Goal: Task Accomplishment & Management: Use online tool/utility

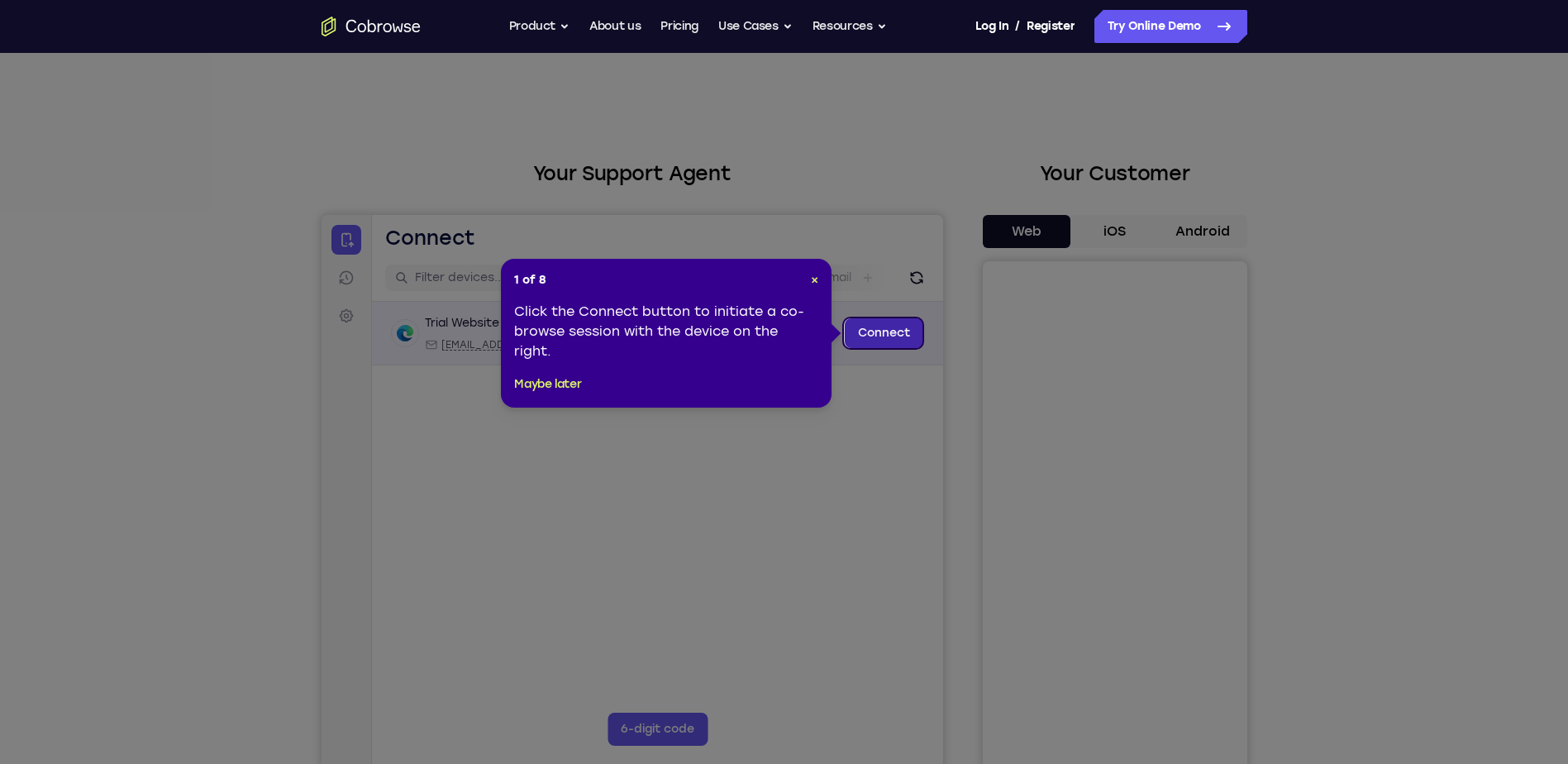
click at [884, 339] on link "Connect" at bounding box center [883, 333] width 79 height 30
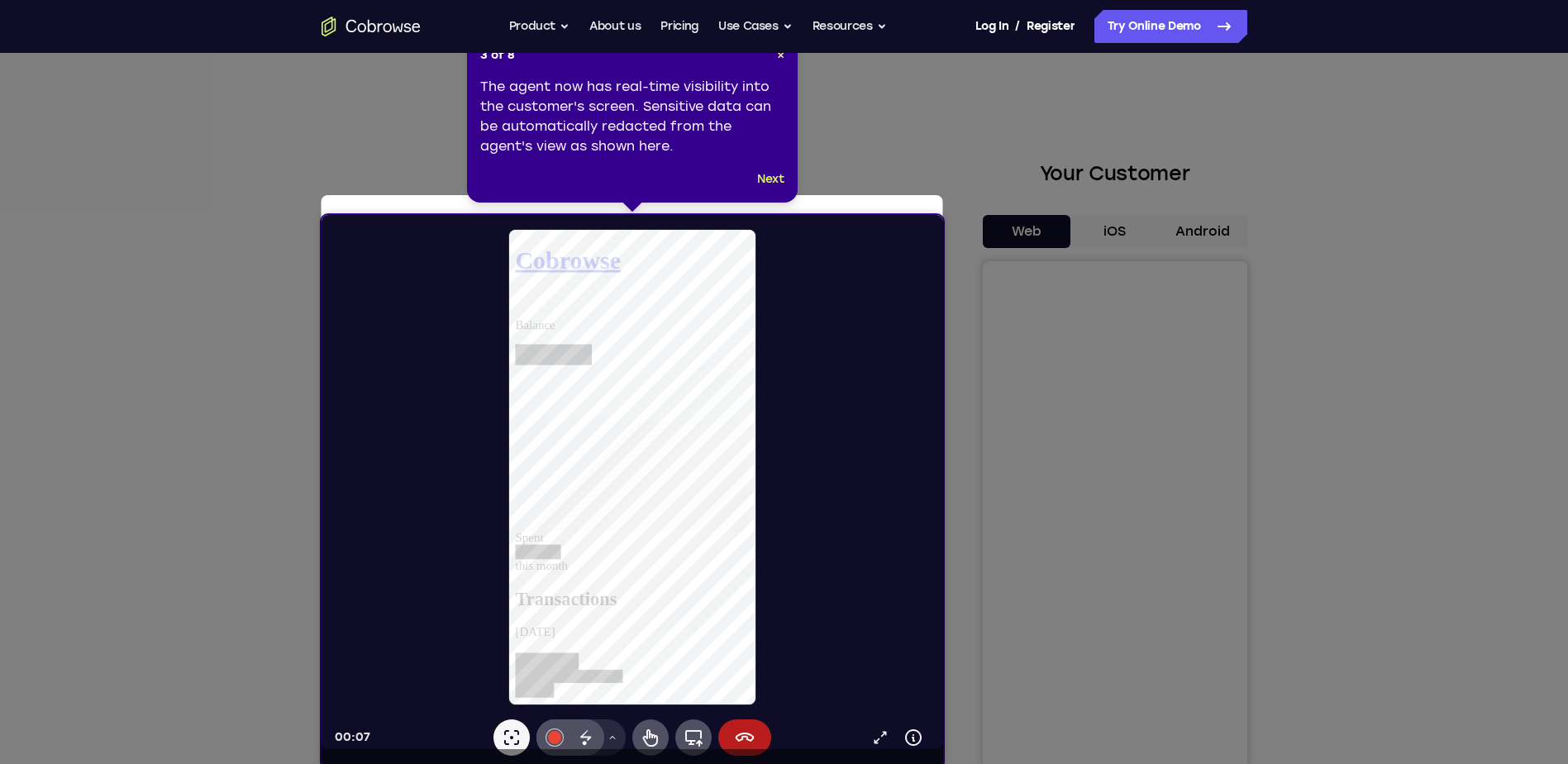
scroll to position [83, 0]
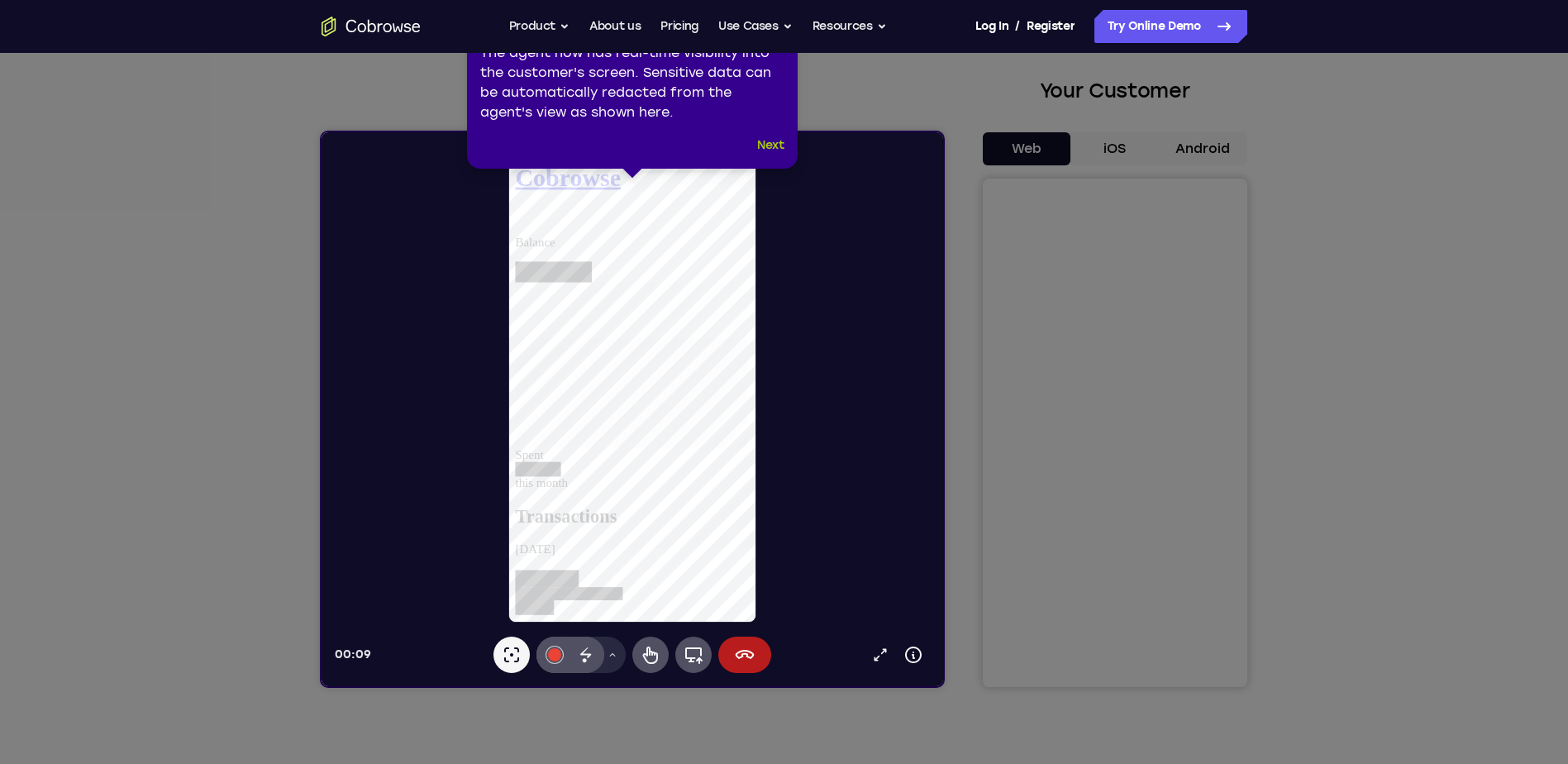
drag, startPoint x: 776, startPoint y: 144, endPoint x: 454, endPoint y: 14, distance: 347.3
click at [776, 144] on button "Next" at bounding box center [770, 145] width 27 height 19
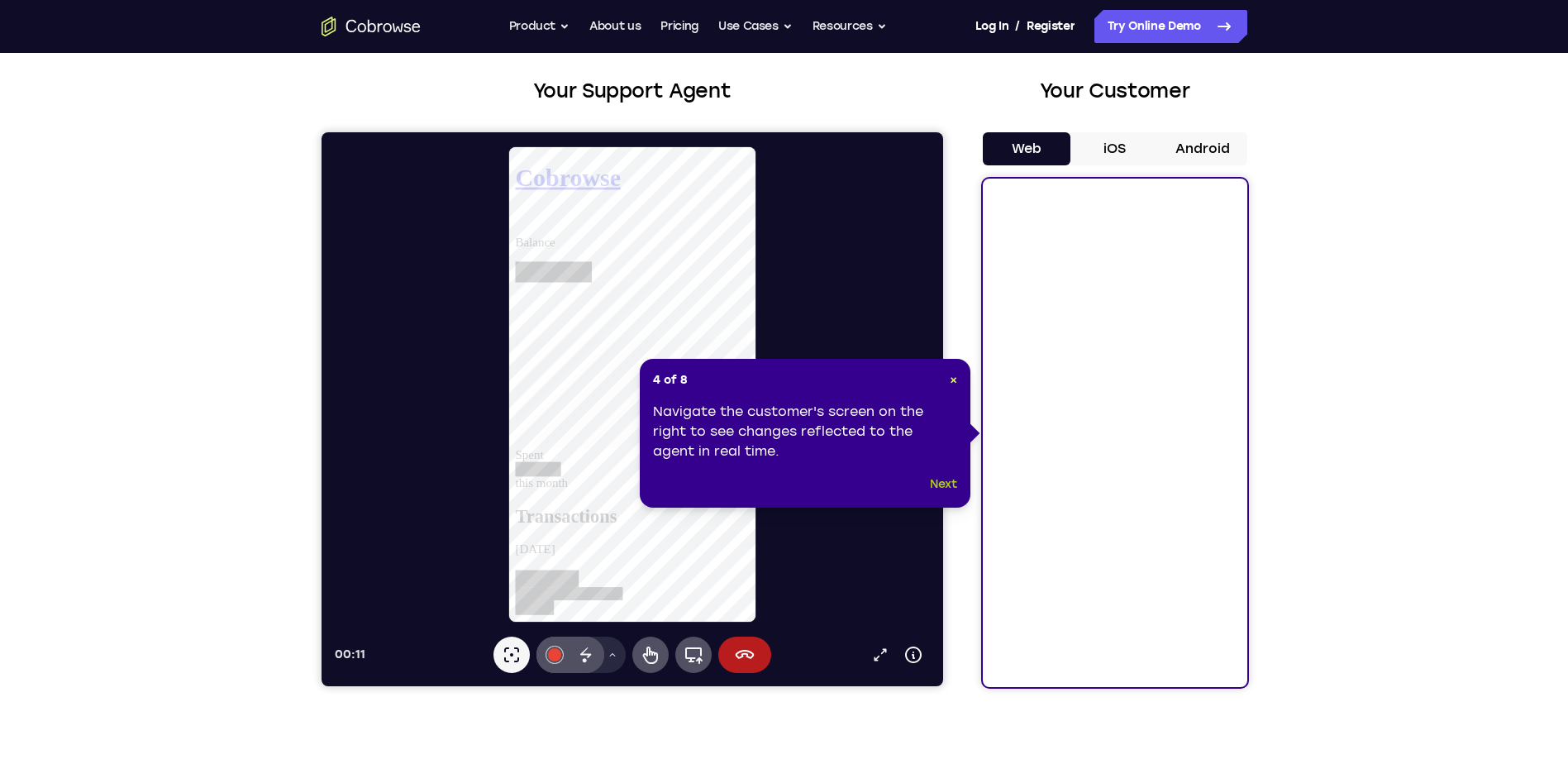
click at [949, 484] on button "Next" at bounding box center [944, 484] width 27 height 19
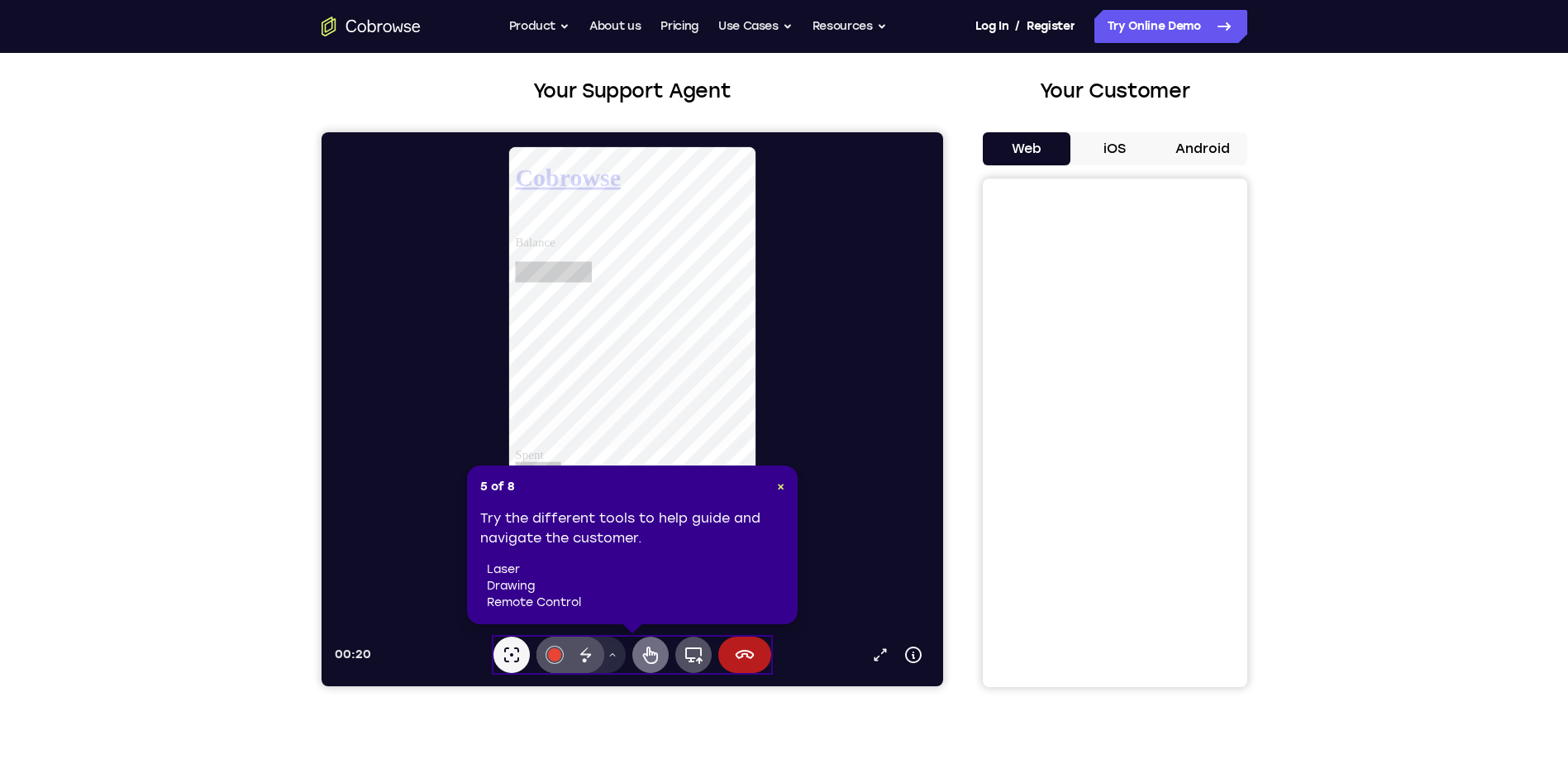
click at [647, 653] on icon at bounding box center [650, 656] width 15 height 18
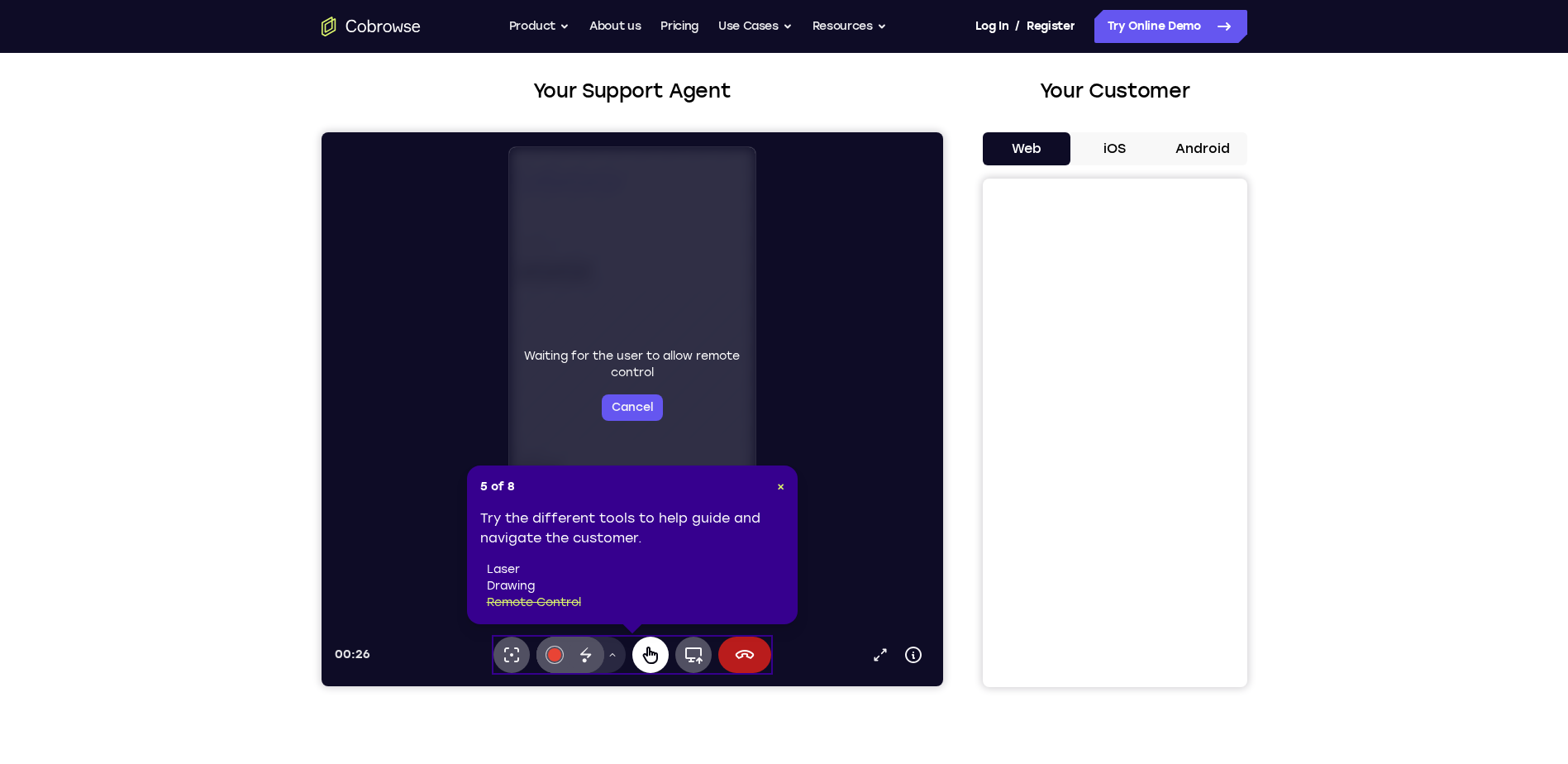
click at [649, 660] on icon at bounding box center [649, 655] width 19 height 19
click at [518, 583] on li "drawing" at bounding box center [636, 587] width 298 height 17
click at [632, 412] on button "Cancel" at bounding box center [632, 407] width 61 height 26
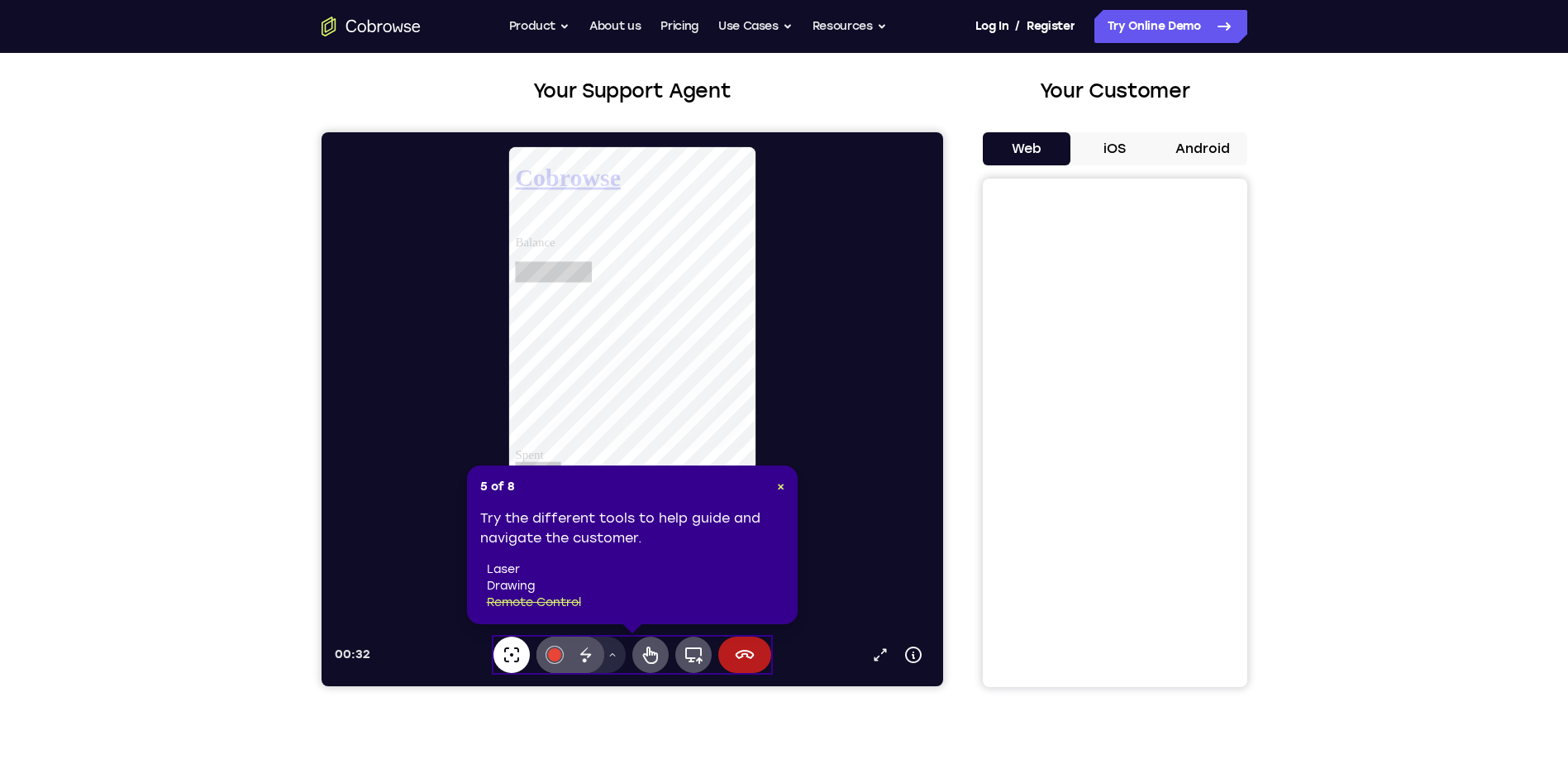
click at [503, 655] on icon at bounding box center [511, 655] width 19 height 19
click at [561, 649] on button "#e94435" at bounding box center [554, 655] width 36 height 36
drag, startPoint x: 555, startPoint y: 653, endPoint x: 595, endPoint y: 655, distance: 40.0
click at [595, 655] on div "#e94435 Select color #3c4044 Select color #34a853 Select color #e94435 Select c…" at bounding box center [570, 655] width 68 height 36
click at [654, 659] on icon at bounding box center [649, 655] width 19 height 19
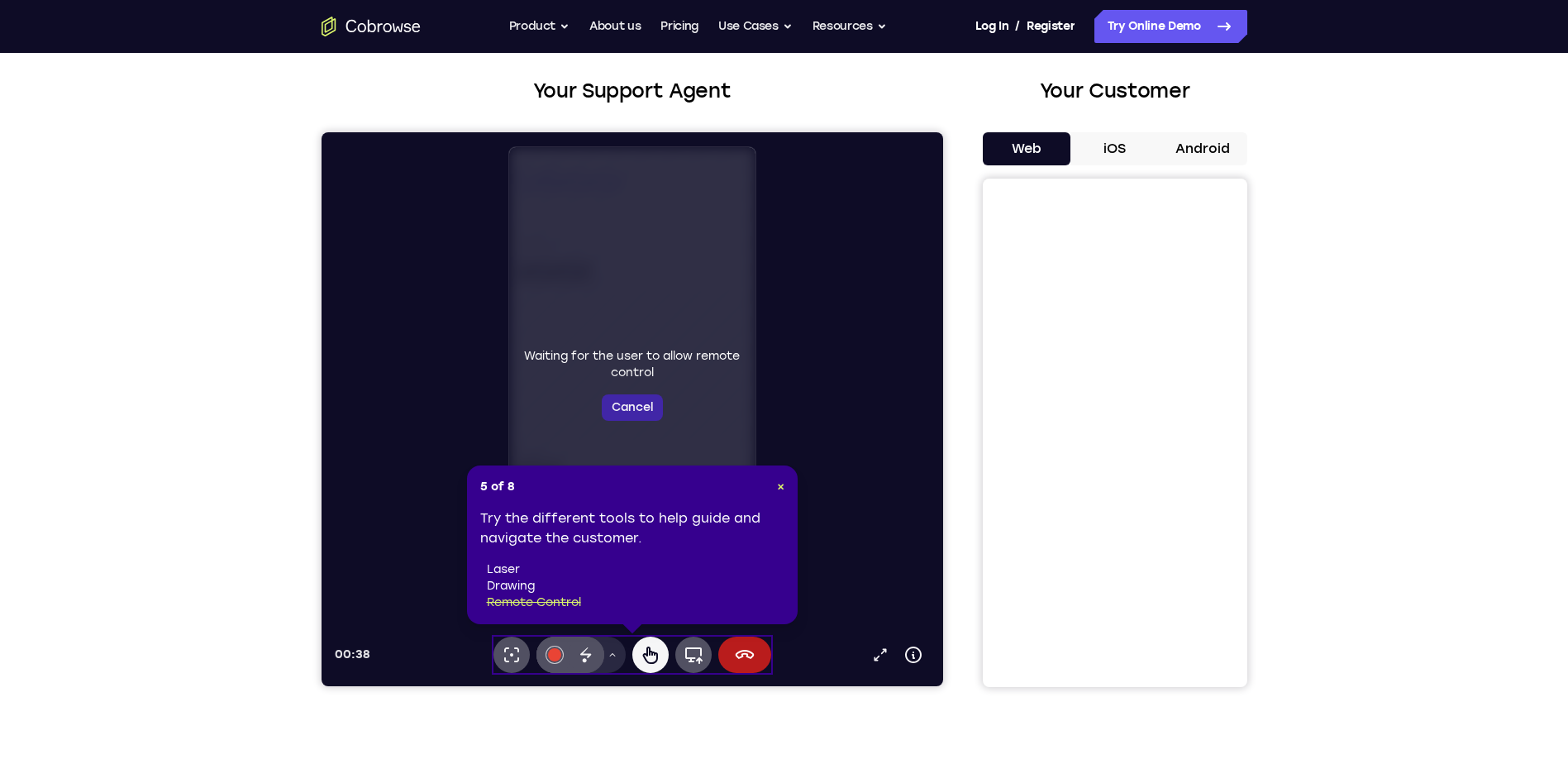
click at [645, 407] on button "Cancel" at bounding box center [632, 407] width 61 height 26
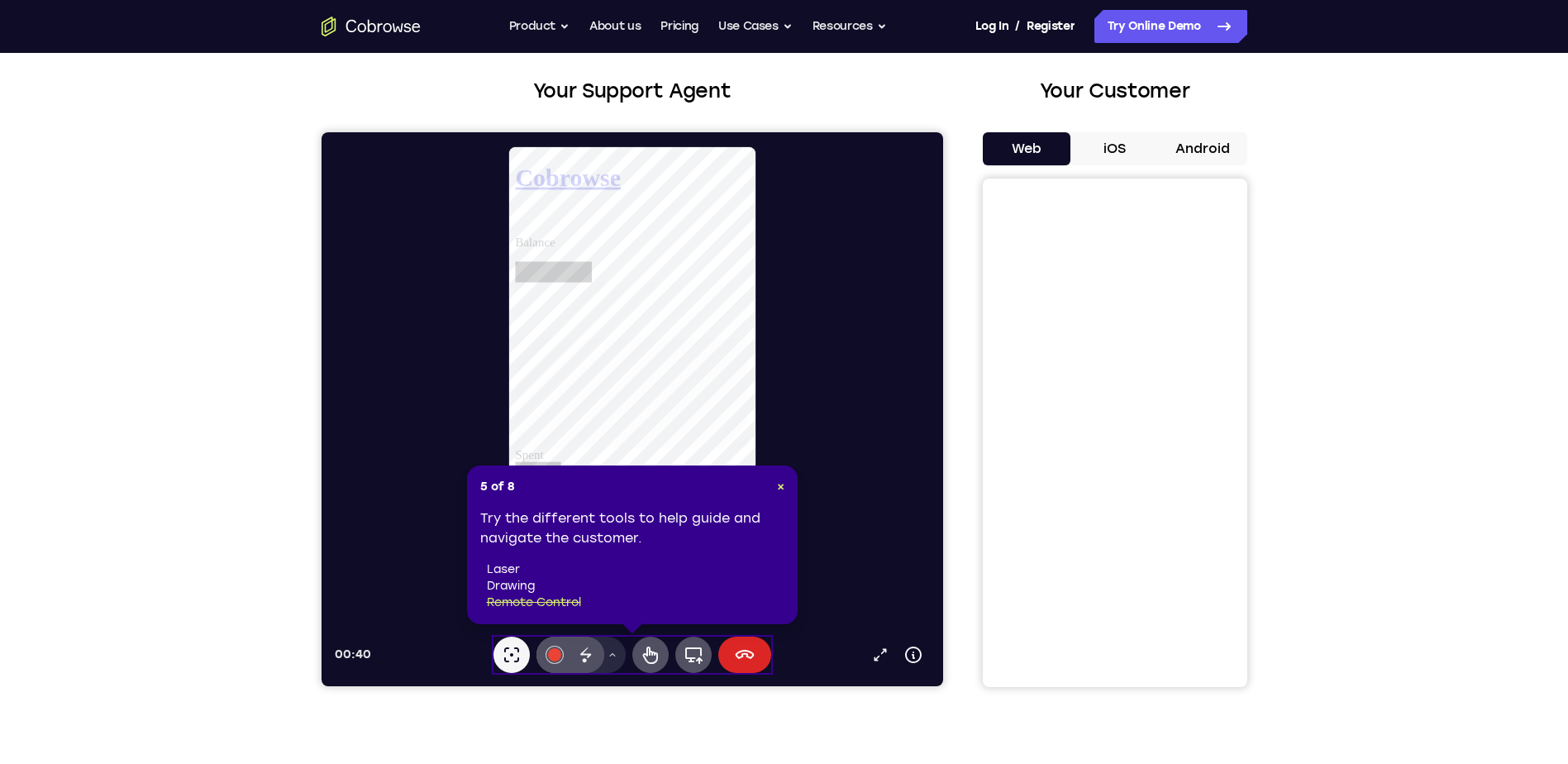
click at [738, 658] on icon at bounding box center [744, 655] width 19 height 9
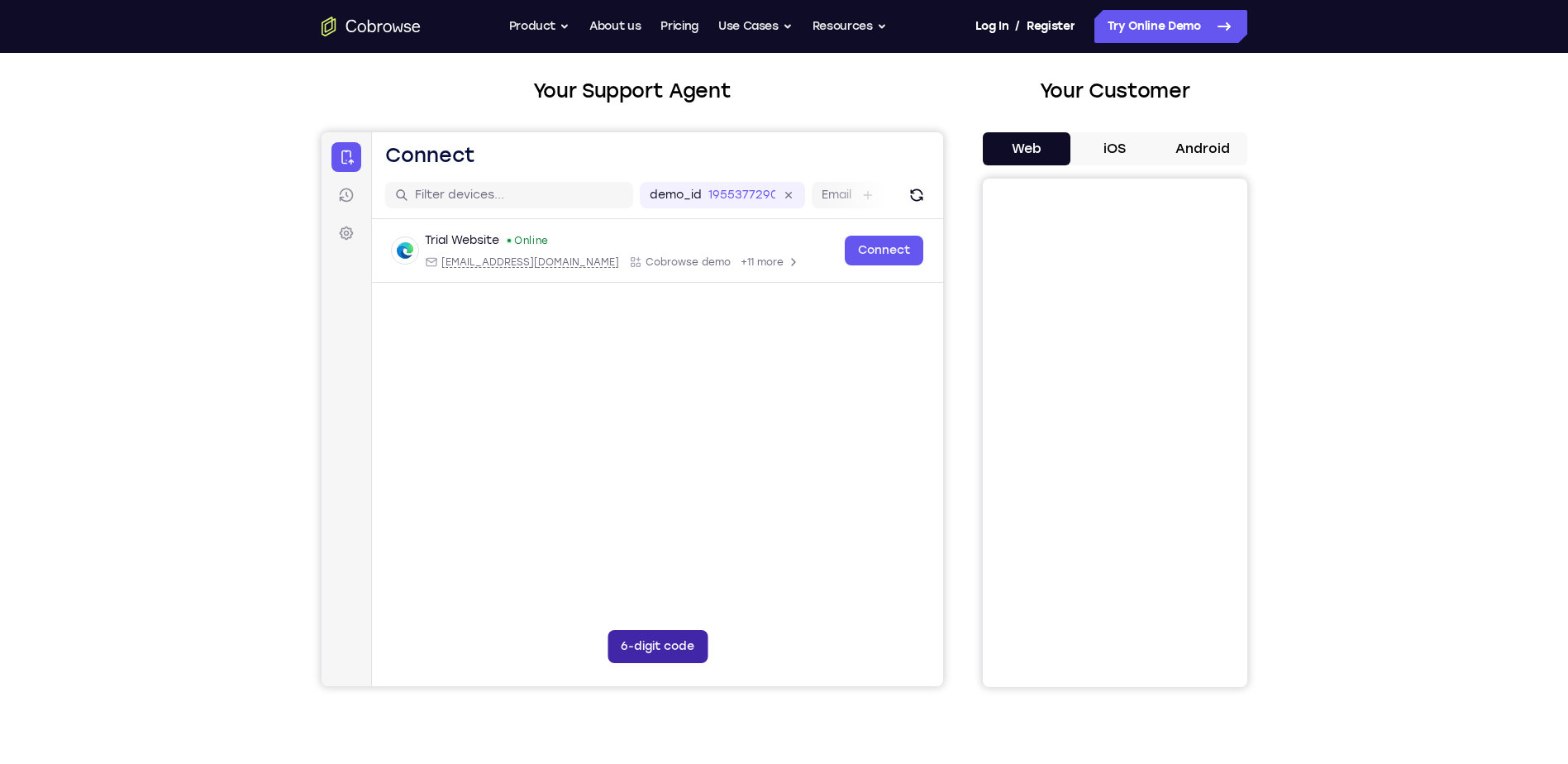
click at [670, 642] on button "6-digit code" at bounding box center [657, 646] width 100 height 33
click at [530, 656] on input "Code entry digit 1" at bounding box center [522, 646] width 33 height 33
click at [562, 651] on input "Code entry digit 2" at bounding box center [561, 646] width 33 height 33
click at [526, 651] on input "Code entry digit 1" at bounding box center [522, 646] width 33 height 33
type input "1"
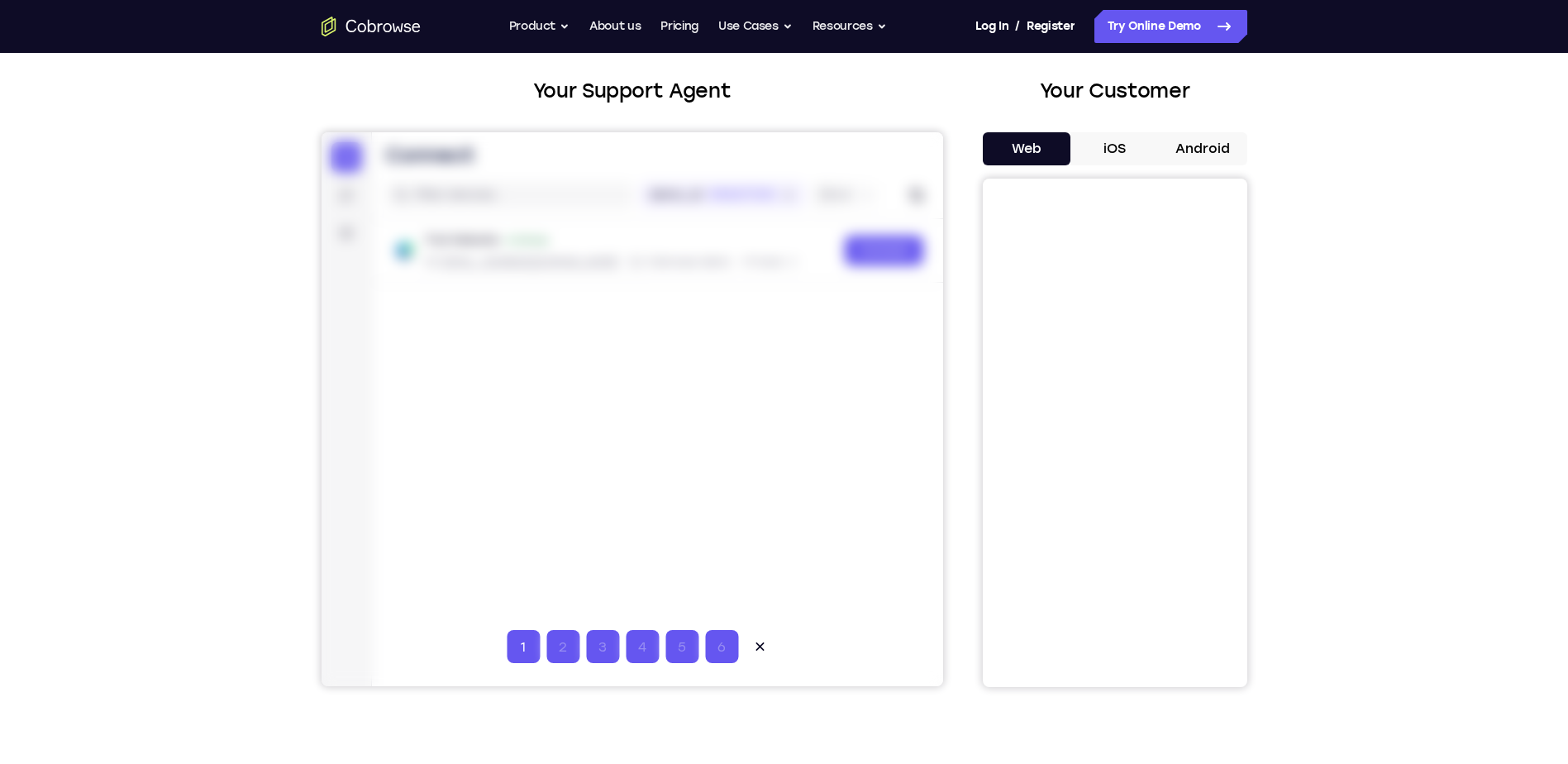
type input "2"
type input "3"
type input "4"
type input "5"
type input "6"
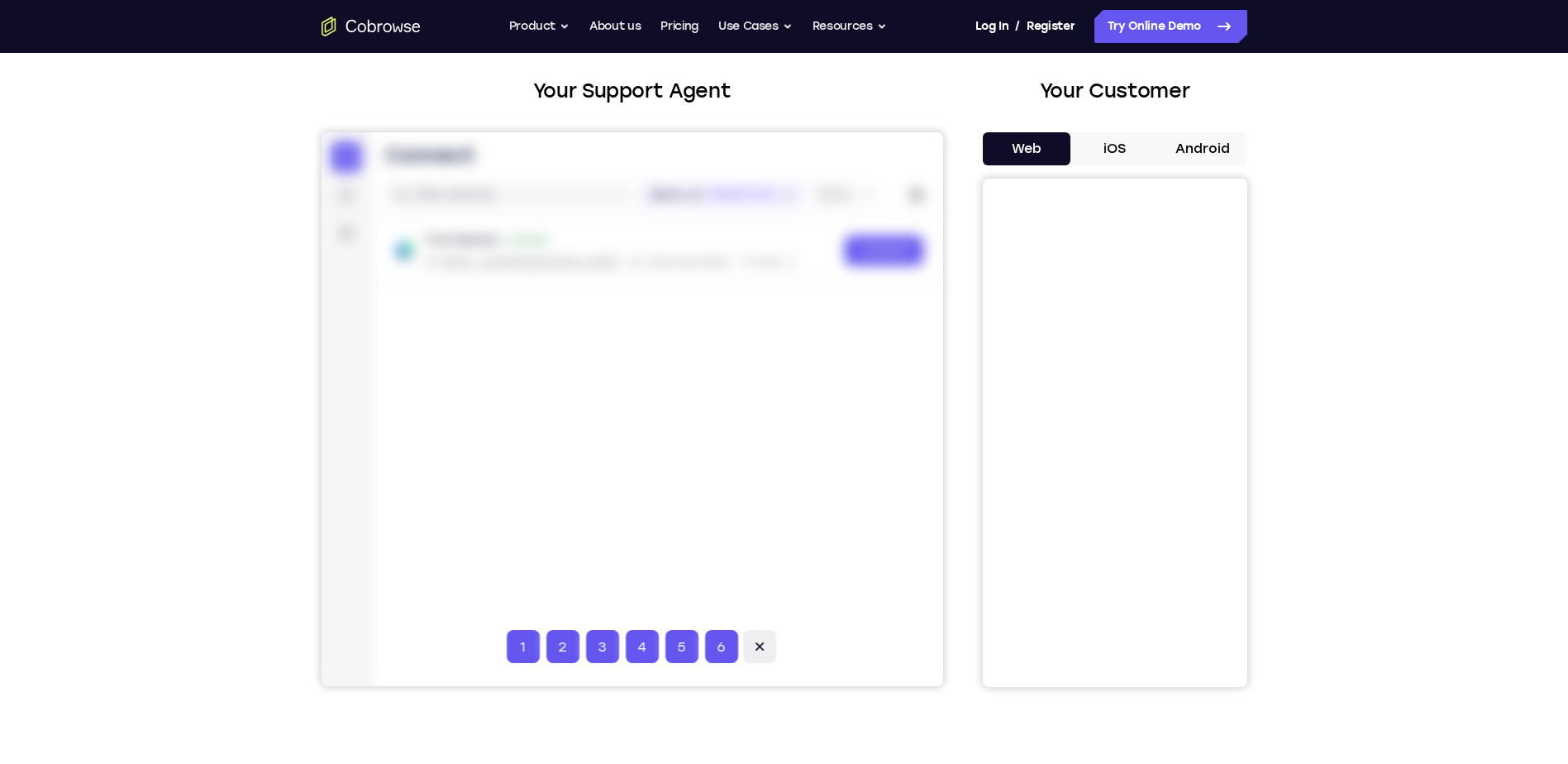
click at [758, 645] on icon at bounding box center [759, 647] width 17 height 17
click at [665, 657] on button "6-digit code" at bounding box center [657, 646] width 100 height 33
click at [817, 291] on div at bounding box center [632, 409] width 621 height 554
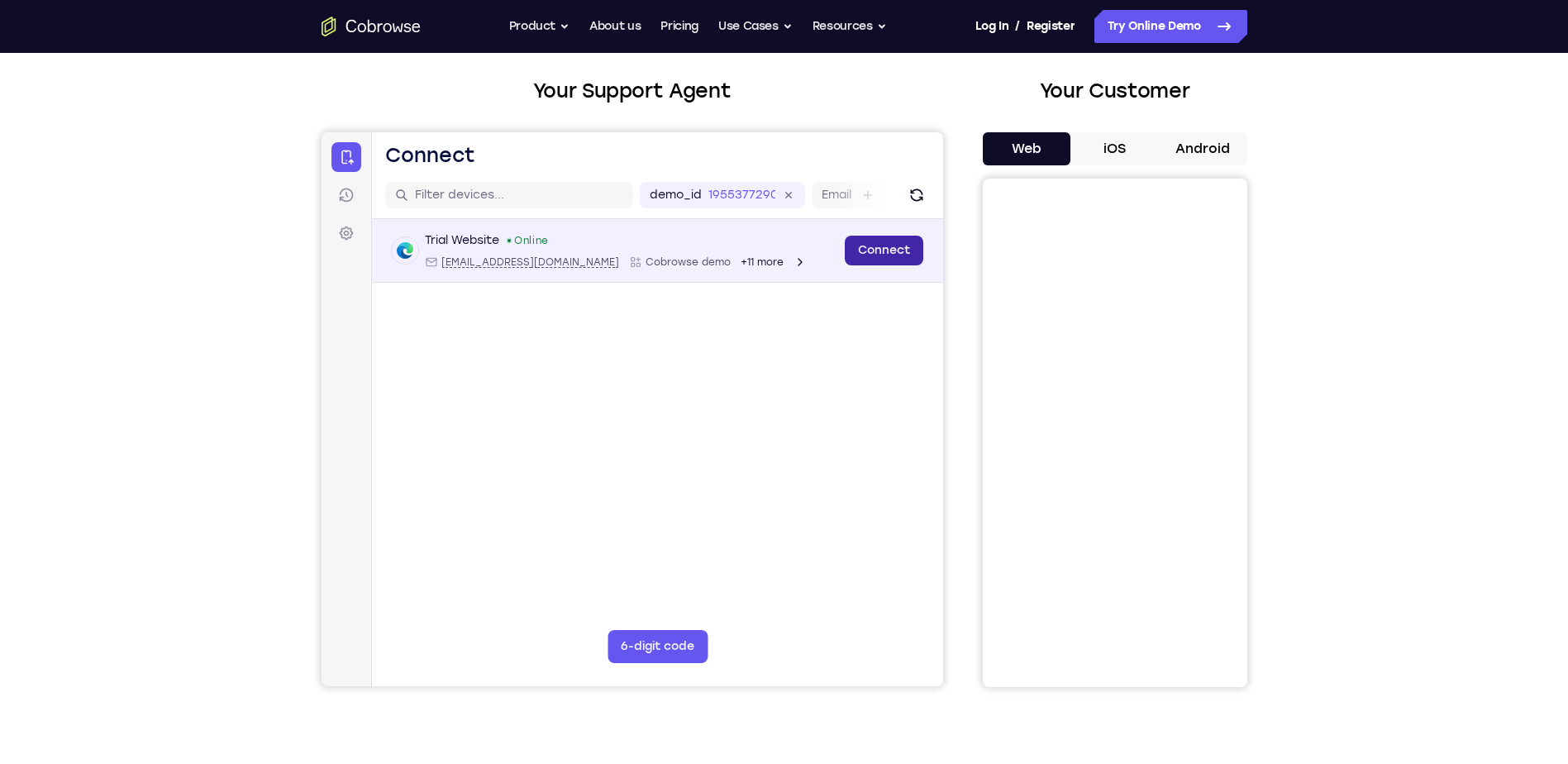
click at [886, 251] on link "Connect" at bounding box center [883, 250] width 79 height 30
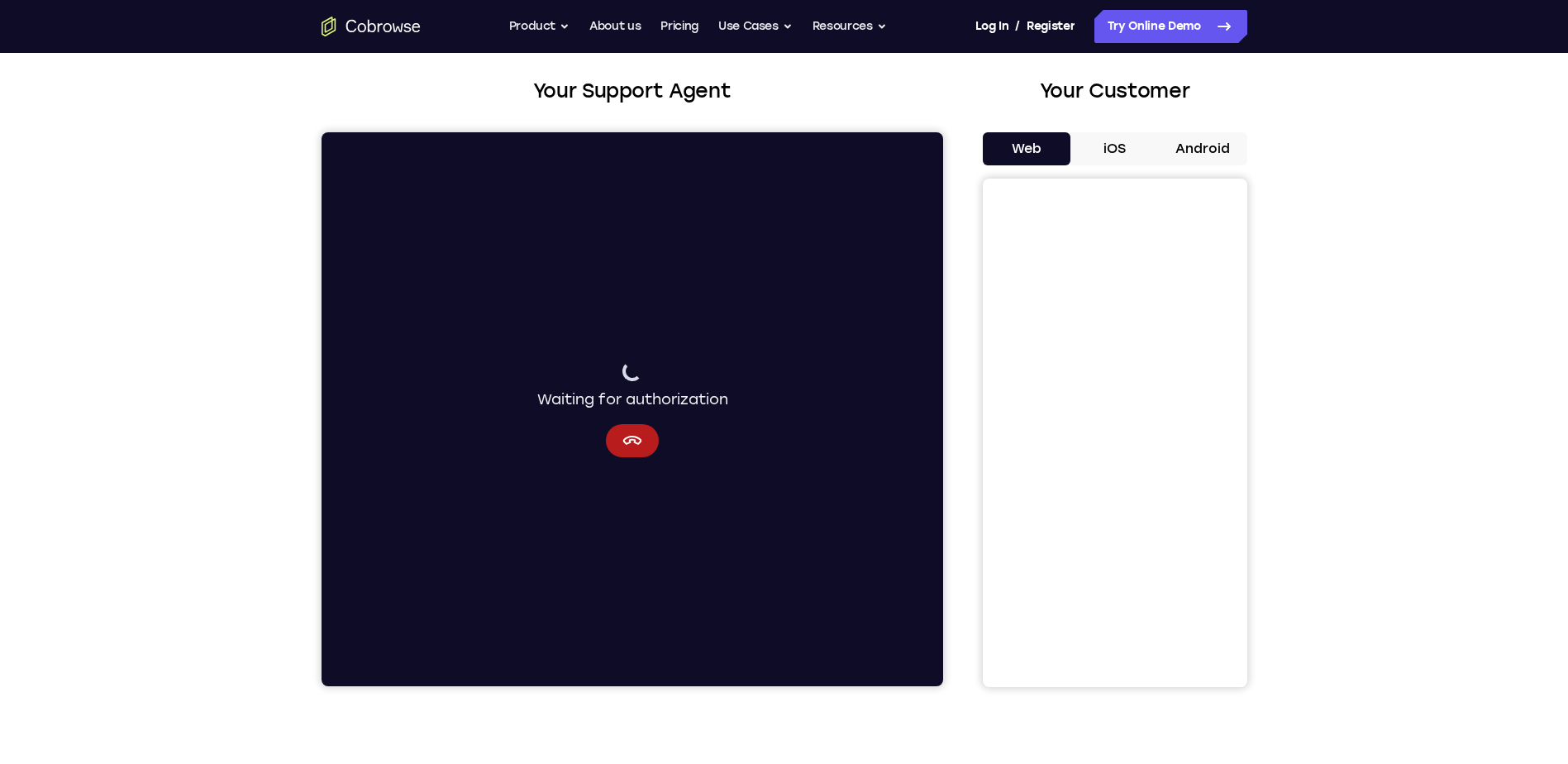
click at [643, 447] on button "Cancel" at bounding box center [632, 440] width 52 height 33
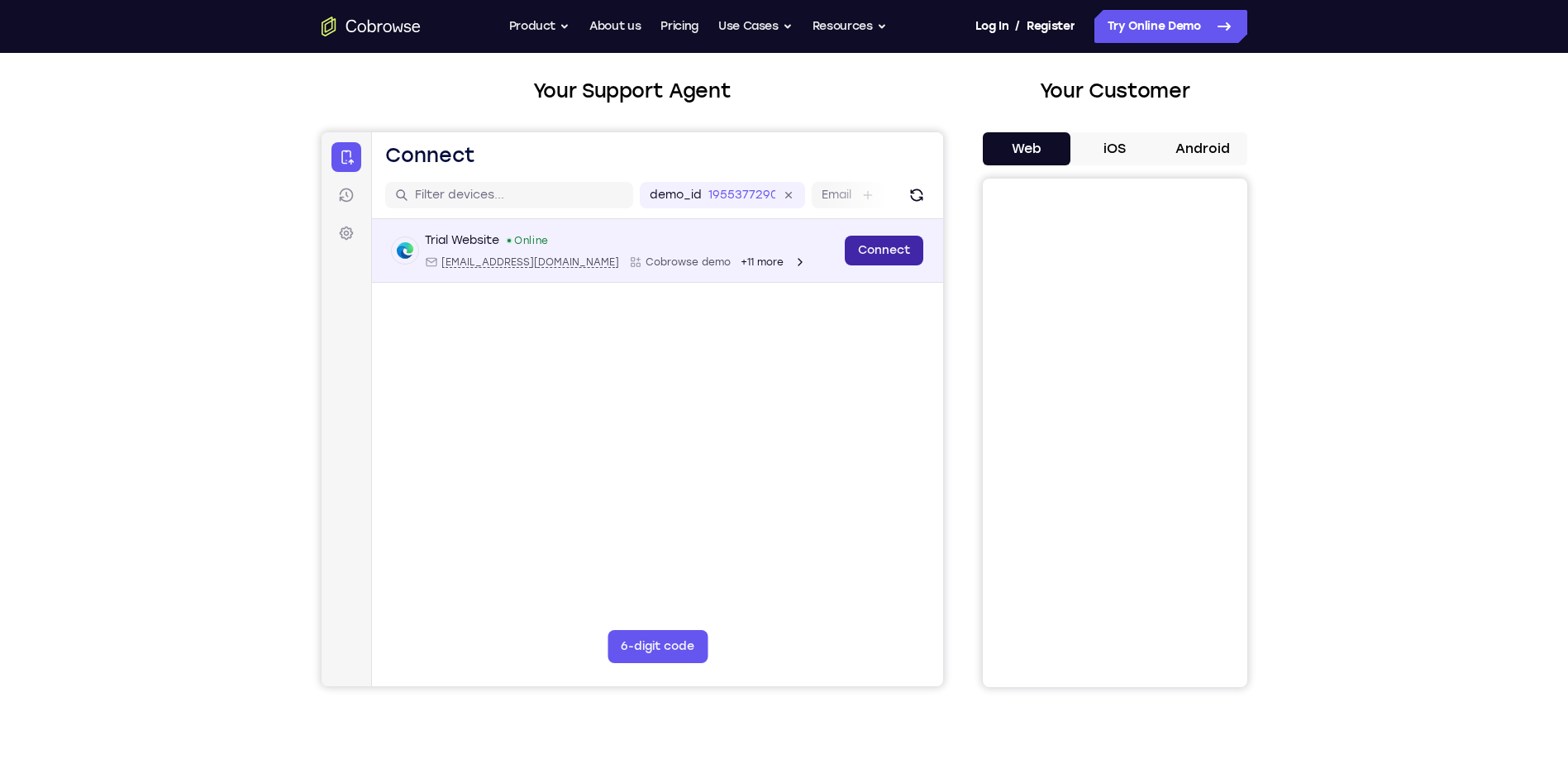
click at [880, 259] on link "Connect" at bounding box center [883, 250] width 79 height 30
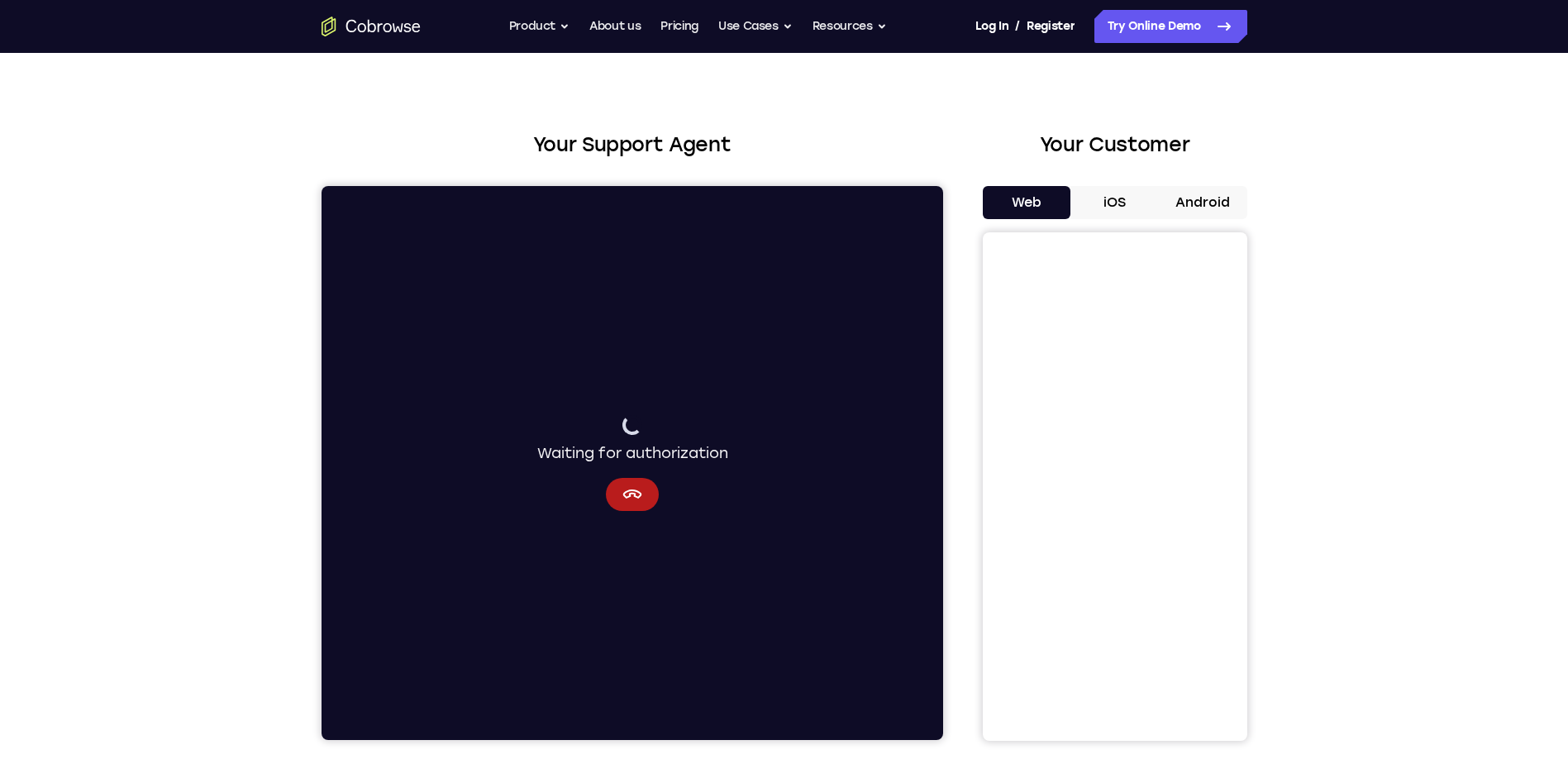
scroll to position [0, 0]
